Goal: Find specific page/section: Find specific page/section

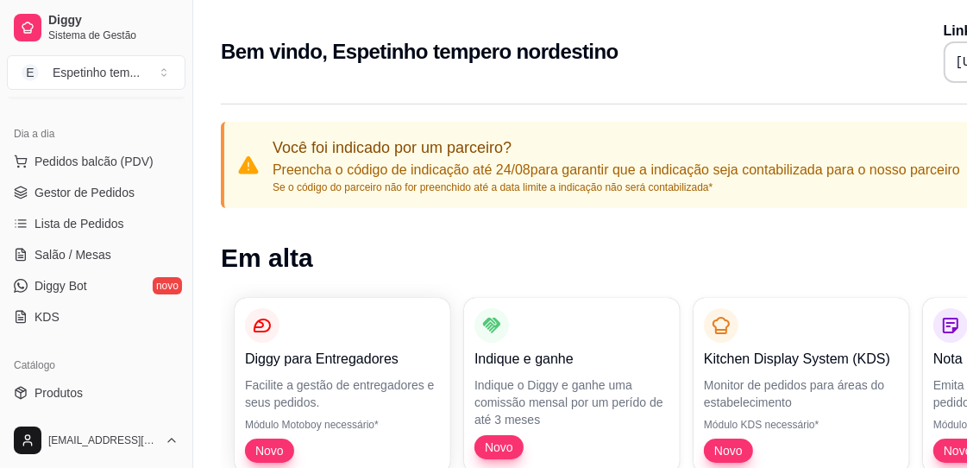
scroll to position [85, 0]
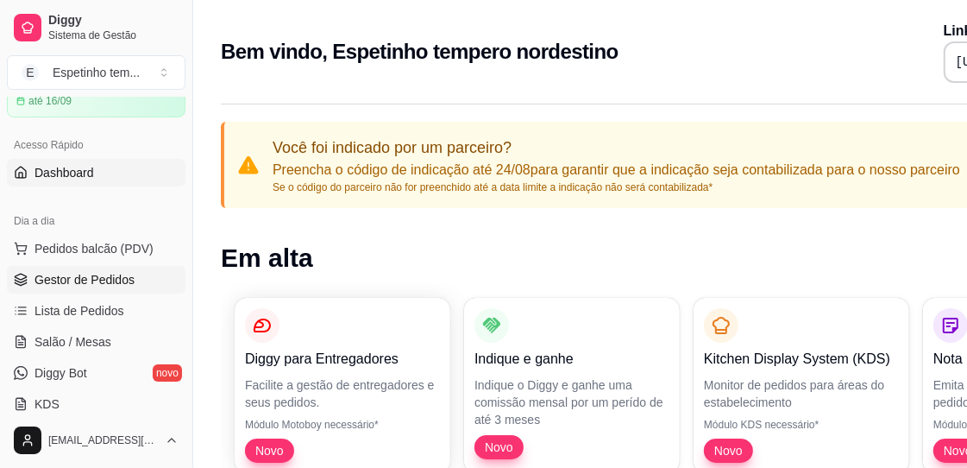
click at [121, 277] on span "Gestor de Pedidos" at bounding box center [85, 279] width 100 height 17
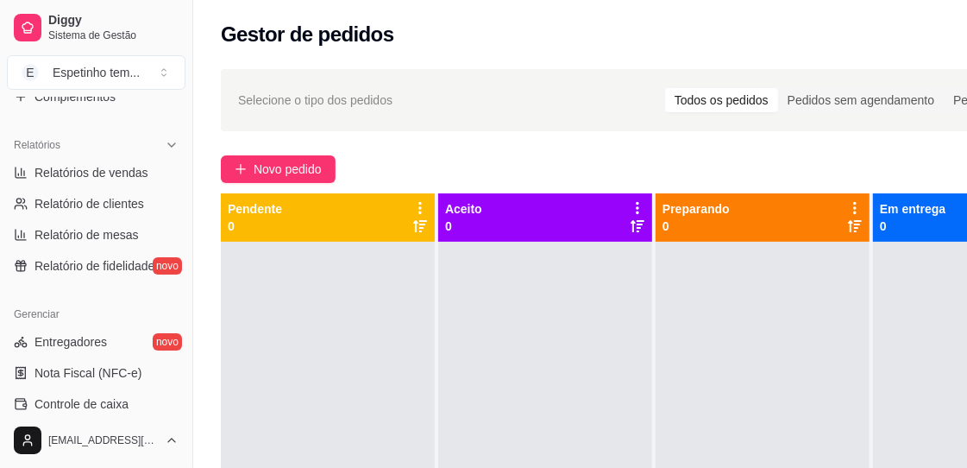
scroll to position [535, 0]
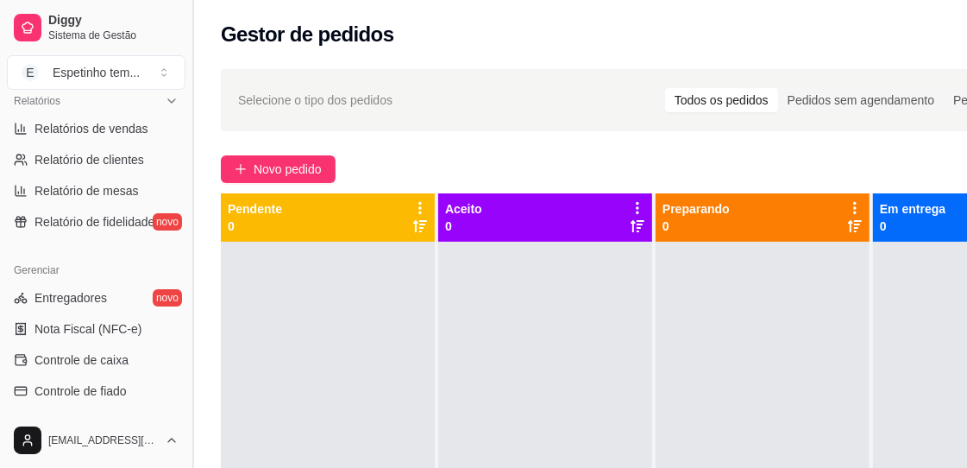
click at [186, 411] on button "Toggle Sidebar" at bounding box center [193, 234] width 14 height 468
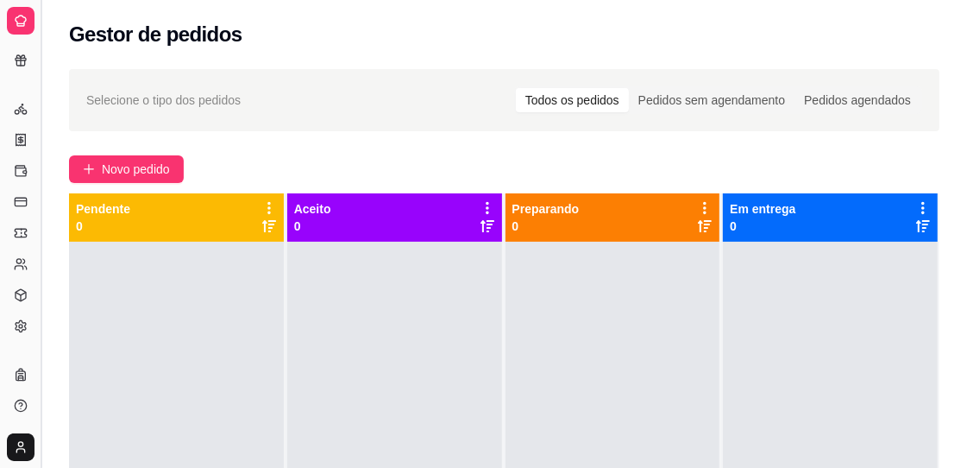
click at [186, 411] on div at bounding box center [176, 476] width 215 height 468
click at [598, 92] on div "Todos os pedidos" at bounding box center [572, 100] width 113 height 24
click at [516, 88] on input "Todos os pedidos" at bounding box center [516, 88] width 0 height 0
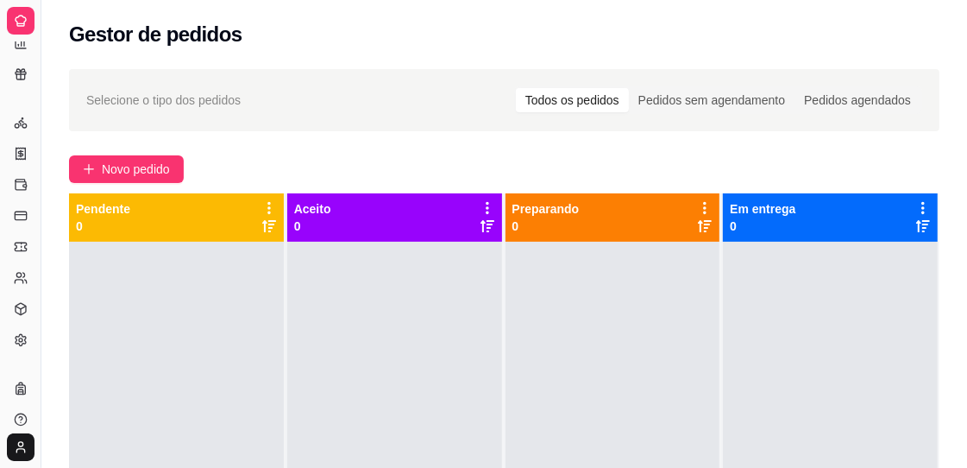
click at [19, 16] on icon at bounding box center [21, 21] width 14 height 14
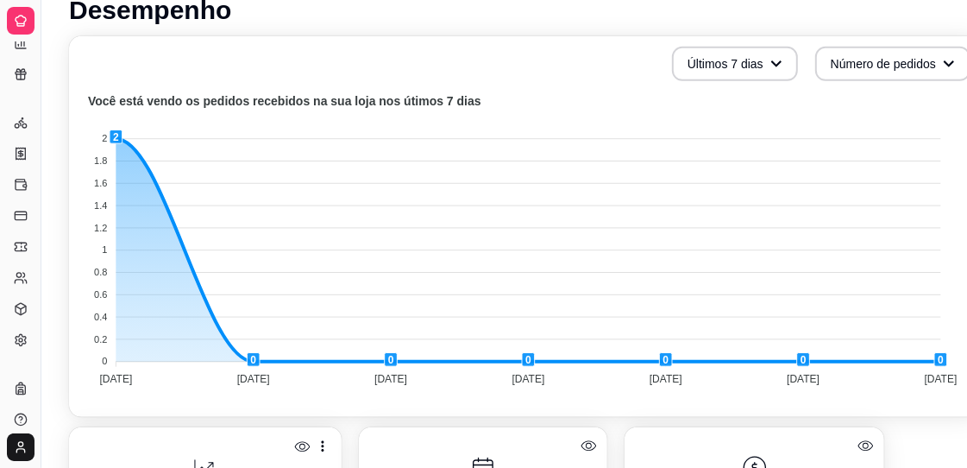
scroll to position [518, 0]
